Goal: Navigation & Orientation: Find specific page/section

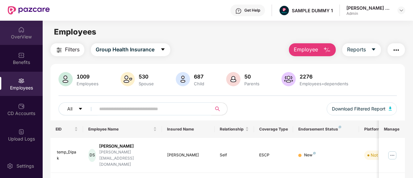
click at [18, 28] on img at bounding box center [21, 29] width 6 height 6
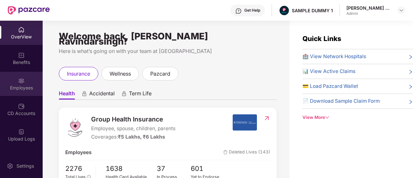
click at [22, 86] on div "Employees" at bounding box center [21, 88] width 43 height 6
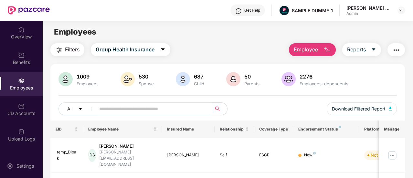
click at [327, 53] on img "button" at bounding box center [327, 50] width 8 height 8
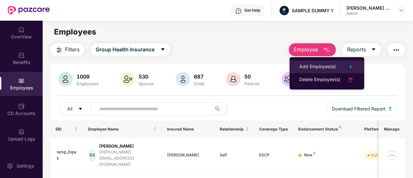
click at [313, 67] on div "Add Employee(s)" at bounding box center [317, 67] width 36 height 8
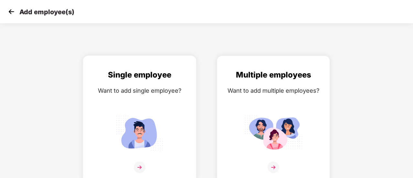
click at [141, 114] on img at bounding box center [139, 133] width 58 height 40
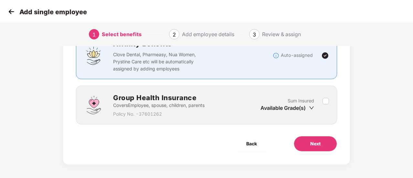
scroll to position [60, 0]
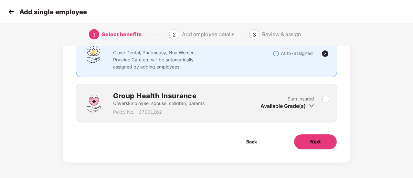
click at [320, 147] on button "Next" at bounding box center [315, 142] width 43 height 16
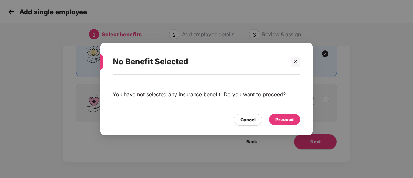
click at [286, 122] on div "Proceed" at bounding box center [284, 119] width 18 height 7
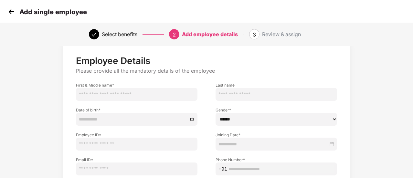
scroll to position [13, 0]
click at [12, 13] on img at bounding box center [11, 12] width 10 height 10
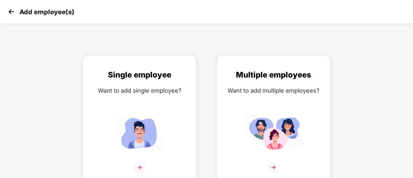
click at [12, 13] on img at bounding box center [11, 12] width 10 height 10
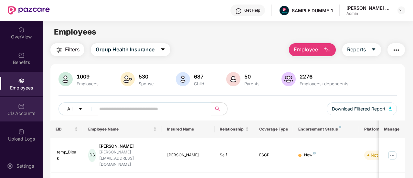
click at [21, 111] on div "CD Accounts" at bounding box center [21, 113] width 43 height 6
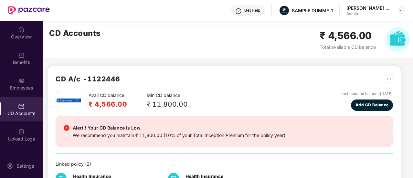
scroll to position [117, 0]
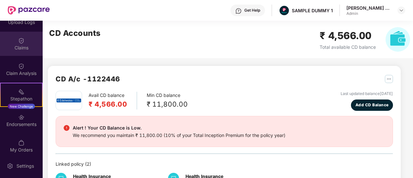
click at [28, 44] on div "Claims" at bounding box center [21, 44] width 43 height 24
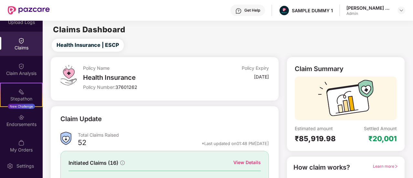
click at [25, 71] on div "Claim Analysis" at bounding box center [21, 73] width 43 height 6
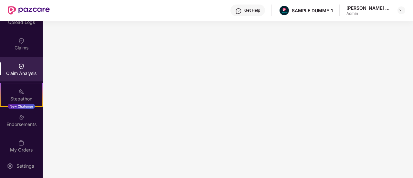
click at [247, 13] on div "Get Help" at bounding box center [252, 10] width 16 height 5
